Goal: Book appointment/travel/reservation

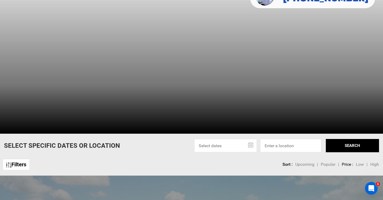
scroll to position [72, 0]
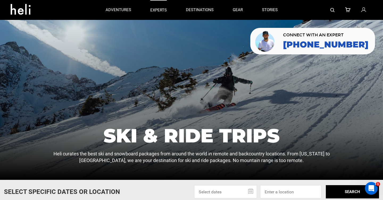
click at [159, 11] on p "experts" at bounding box center [158, 10] width 16 height 6
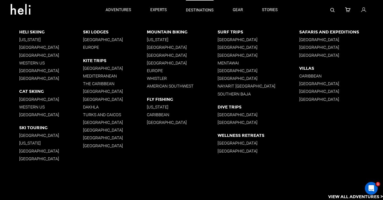
click at [192, 12] on p "destinations" at bounding box center [200, 10] width 28 height 6
click at [108, 38] on p "[GEOGRAPHIC_DATA]" at bounding box center [115, 39] width 64 height 5
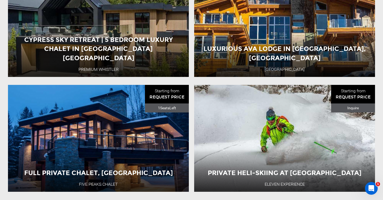
scroll to position [455, 0]
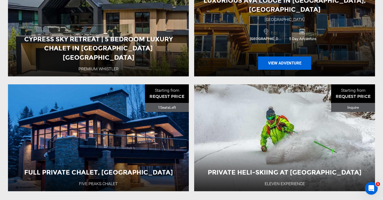
click at [277, 59] on button "View Adventure" at bounding box center [284, 63] width 53 height 13
